Goal: Task Accomplishment & Management: Complete application form

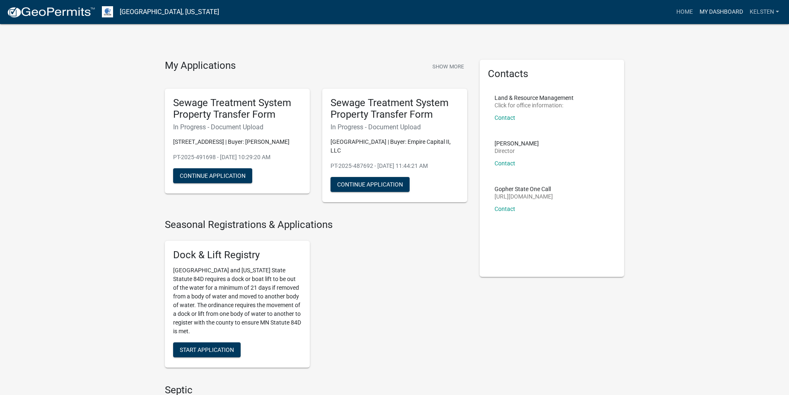
click at [710, 19] on link "My Dashboard" at bounding box center [721, 12] width 50 height 16
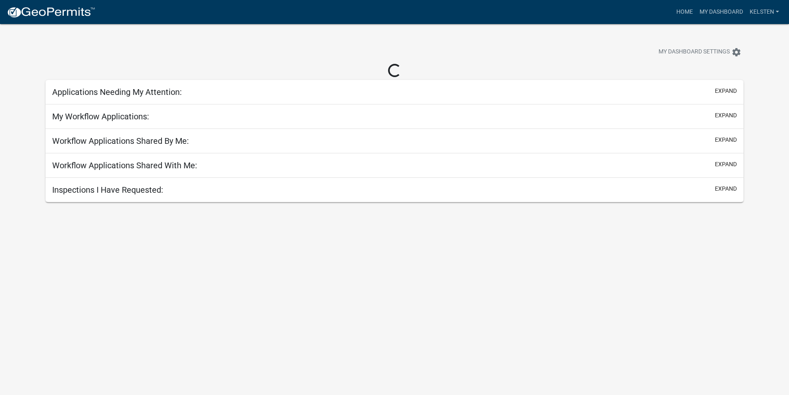
select select "3: 100"
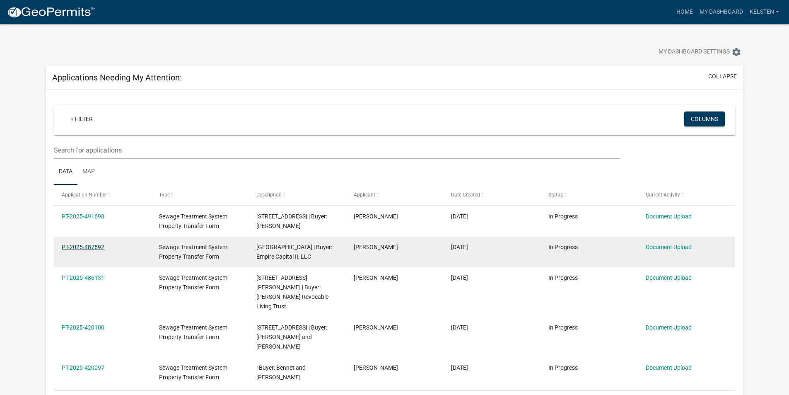
click at [84, 244] on link "PT-2025-487692" at bounding box center [83, 246] width 43 height 7
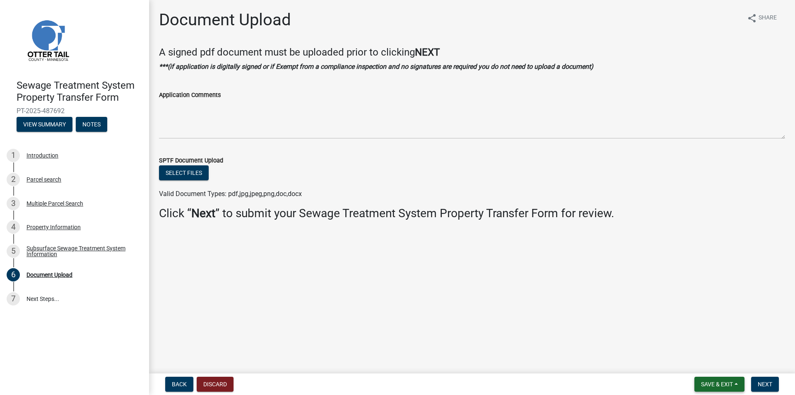
click at [732, 378] on button "Save & Exit" at bounding box center [719, 383] width 50 height 15
click at [693, 361] on button "Save & Exit" at bounding box center [711, 362] width 66 height 20
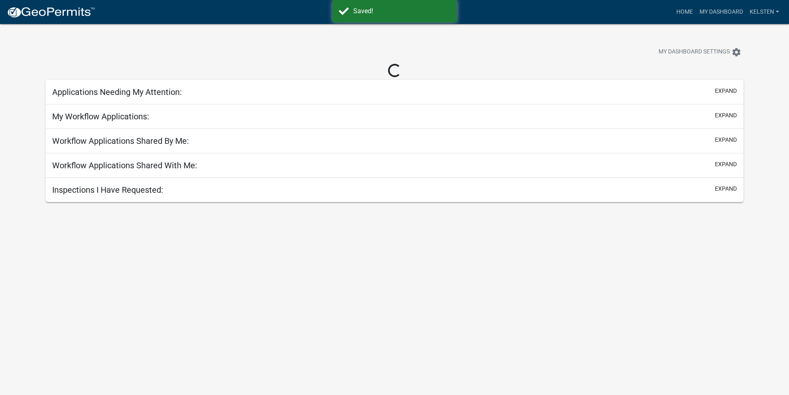
select select "3: 100"
